Goal: Task Accomplishment & Management: Manage account settings

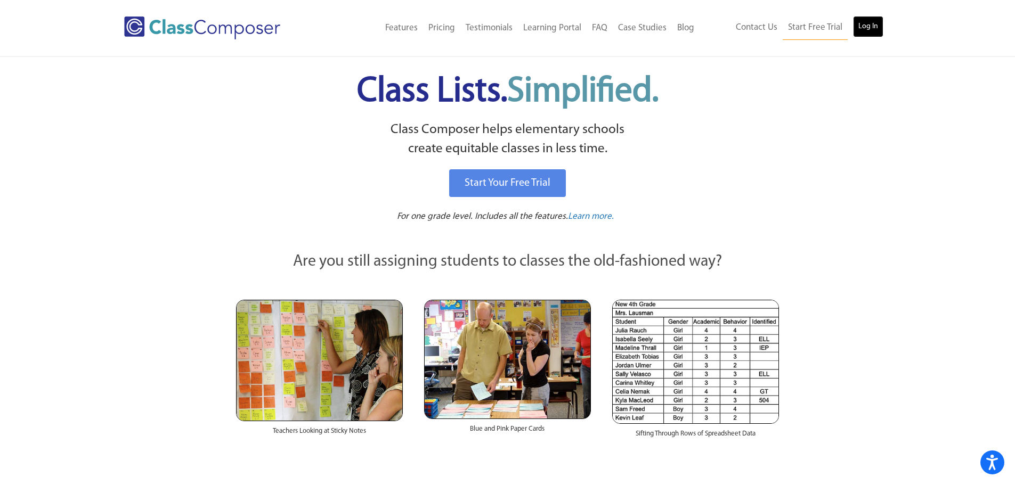
click at [872, 30] on link "Log In" at bounding box center [868, 26] width 30 height 21
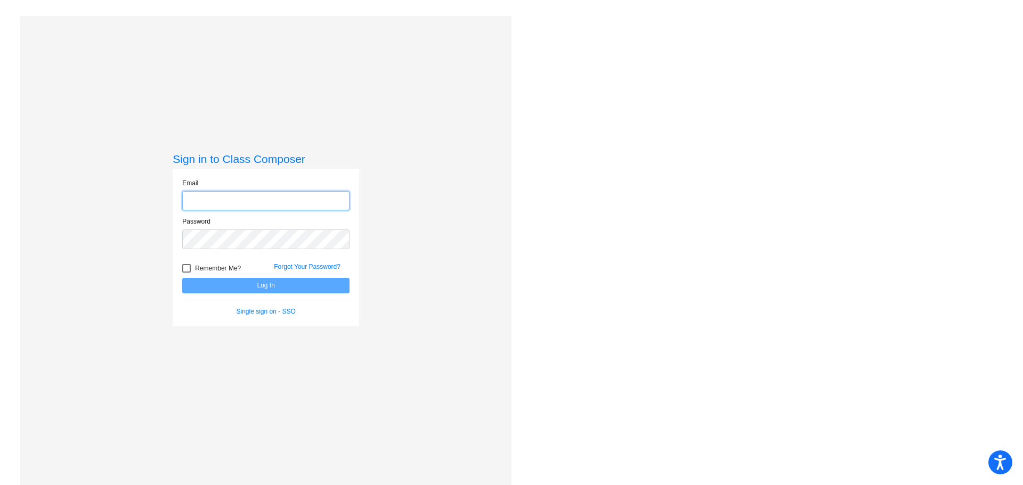
type input "[EMAIL_ADDRESS][DOMAIN_NAME]"
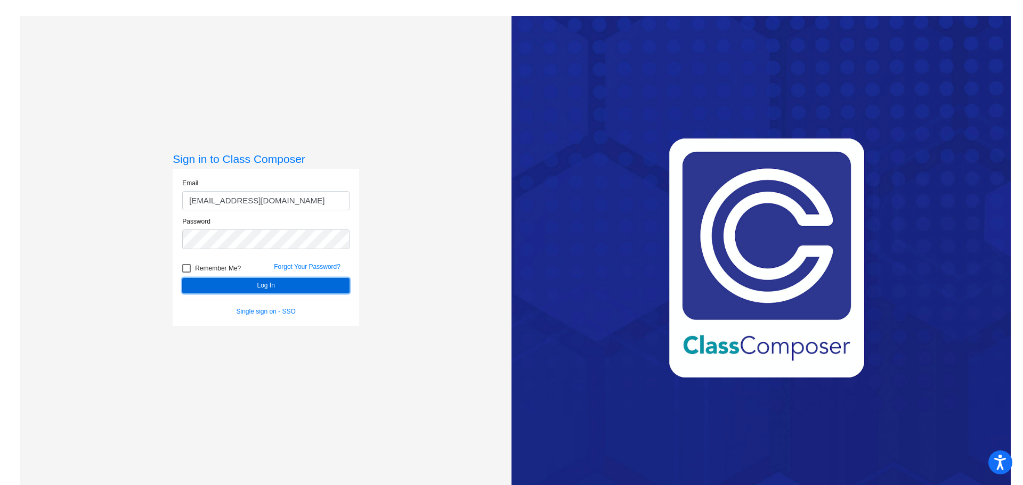
click at [237, 285] on button "Log In" at bounding box center [265, 285] width 167 height 15
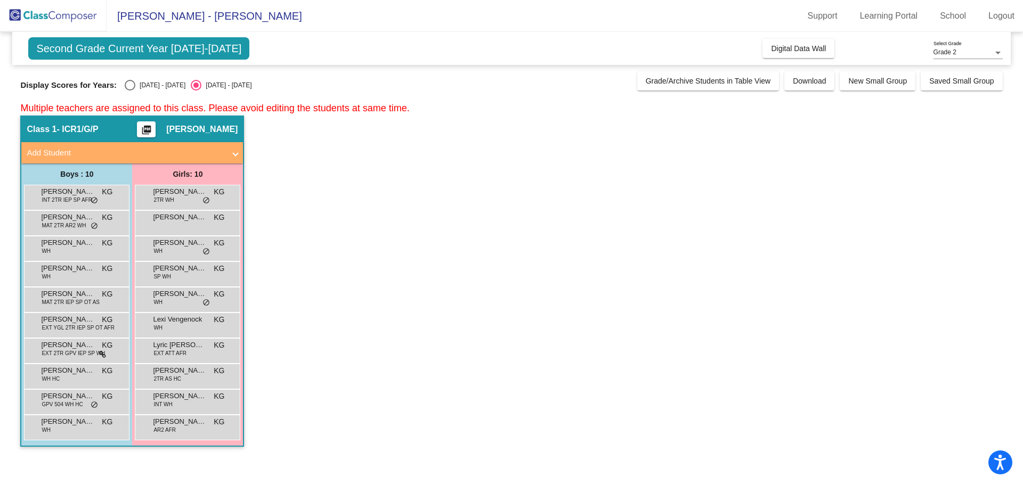
click at [133, 84] on div "Select an option" at bounding box center [130, 85] width 11 height 11
click at [130, 91] on input "[DATE] - [DATE]" at bounding box center [129, 91] width 1 height 1
radio input "true"
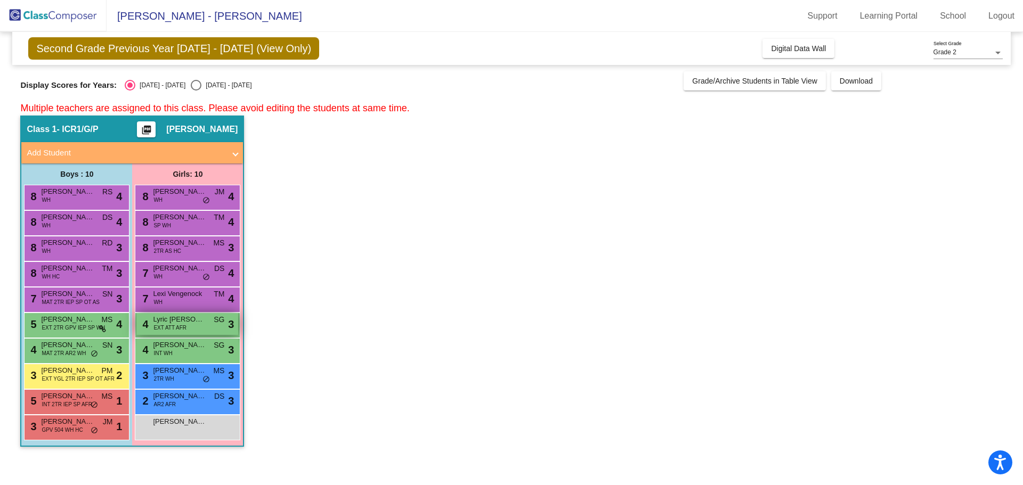
click at [177, 322] on span "Lyric [PERSON_NAME]" at bounding box center [179, 319] width 53 height 11
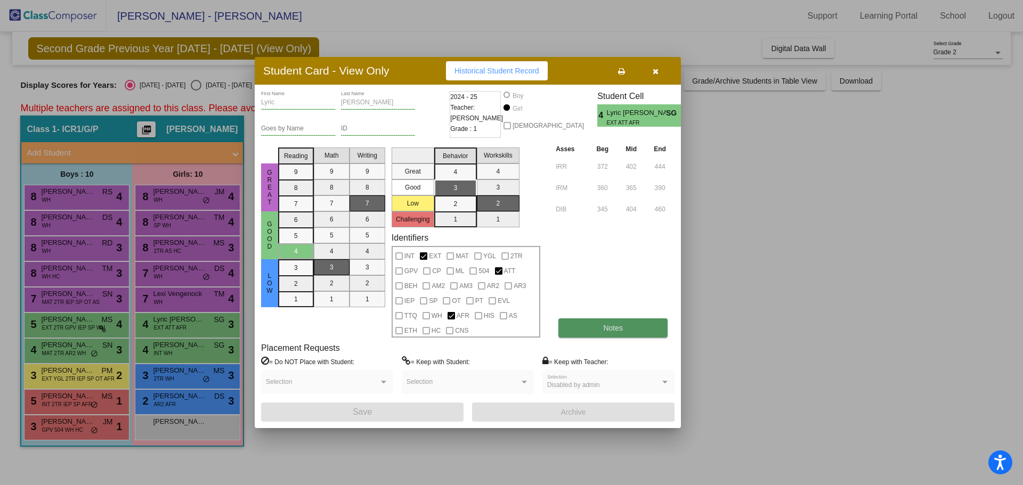
click at [637, 321] on button "Notes" at bounding box center [612, 328] width 109 height 19
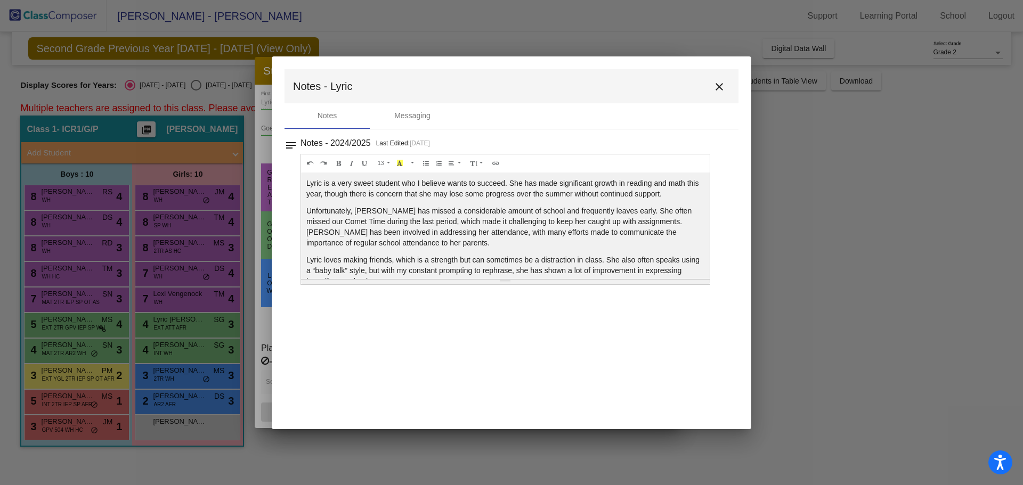
scroll to position [19, 0]
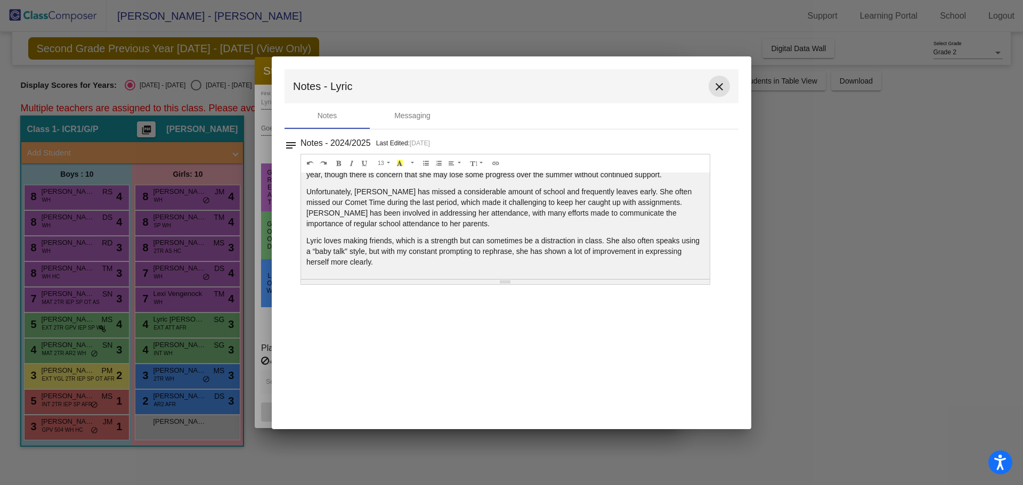
click at [723, 85] on mat-icon "close" at bounding box center [719, 86] width 13 height 13
